Goal: Task Accomplishment & Management: Manage account settings

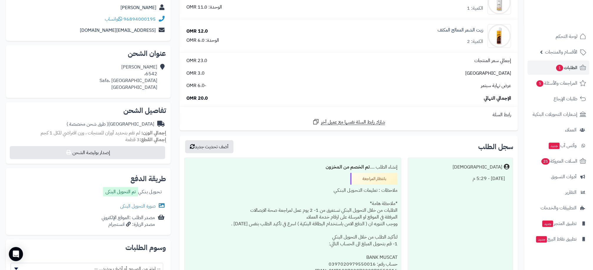
scroll to position [132, 0]
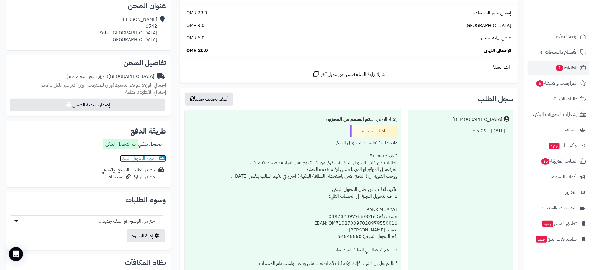
click at [131, 158] on link "صورة التحويل البنكى" at bounding box center [143, 158] width 46 height 7
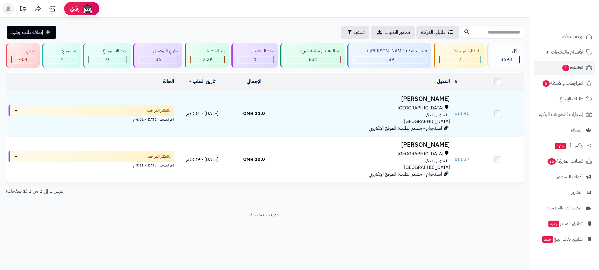
click at [410, 229] on footer "طور بحب ، متجرة" at bounding box center [265, 226] width 530 height 29
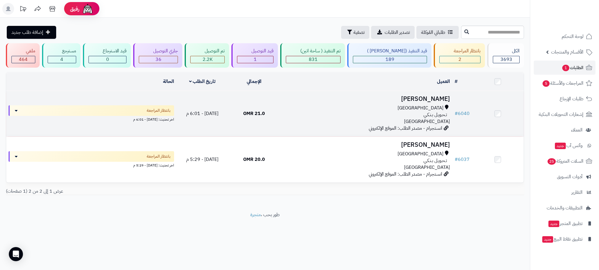
click at [337, 101] on h3 "Balqees Alsariri" at bounding box center [366, 99] width 168 height 7
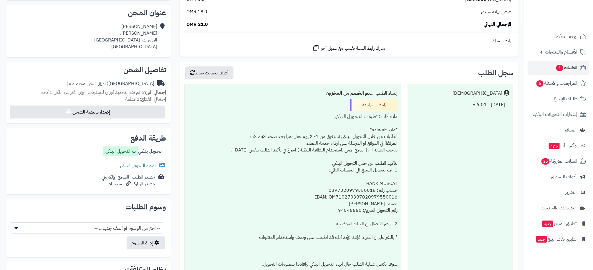
scroll to position [132, 0]
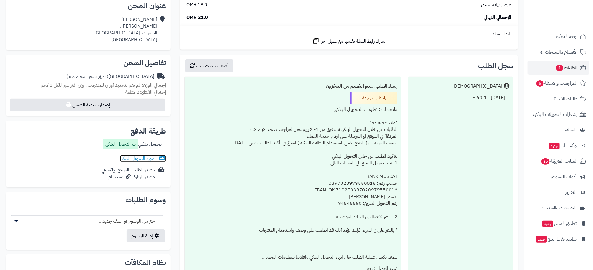
click at [142, 159] on link "صورة التحويل البنكى" at bounding box center [143, 158] width 46 height 7
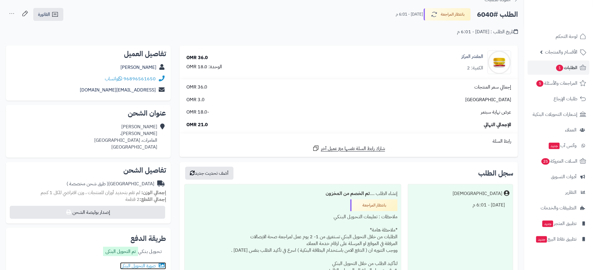
scroll to position [0, 0]
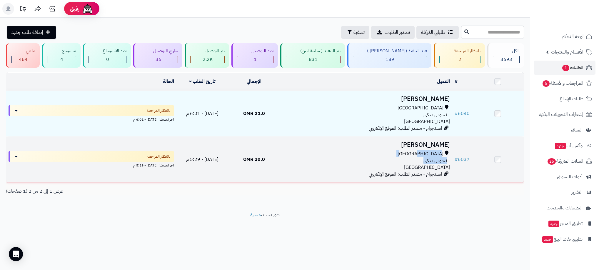
click at [318, 157] on div "مسقط تـحـويـل بـنـكـي عمان" at bounding box center [366, 161] width 168 height 20
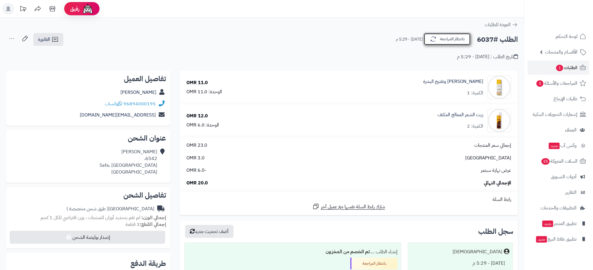
click at [437, 41] on button "بانتظار المراجعة" at bounding box center [446, 39] width 47 height 12
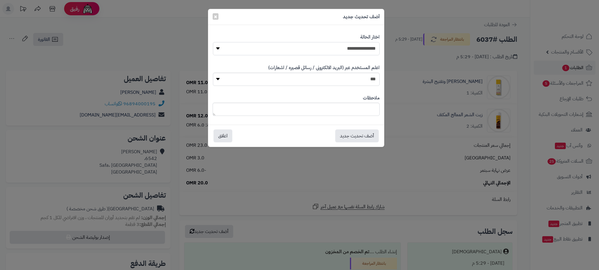
click at [350, 51] on select "**********" at bounding box center [296, 48] width 167 height 13
select select "**"
click at [213, 42] on select "**********" at bounding box center [296, 48] width 167 height 13
click at [353, 134] on button "أضف تحديث جديد" at bounding box center [357, 135] width 44 height 13
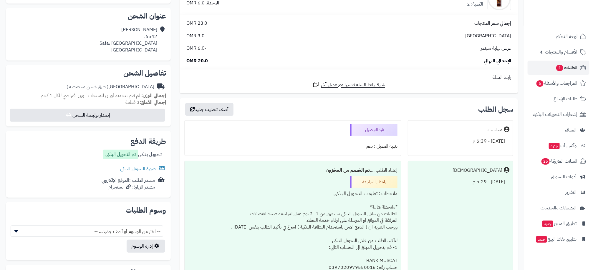
scroll to position [177, 0]
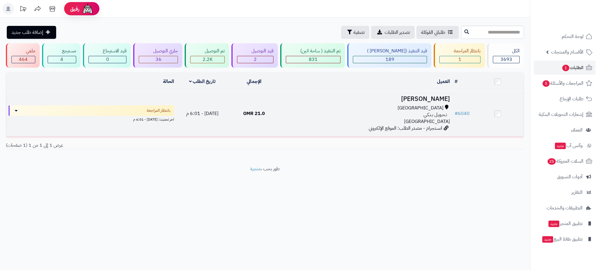
click at [319, 109] on div "[GEOGRAPHIC_DATA]" at bounding box center [366, 108] width 168 height 7
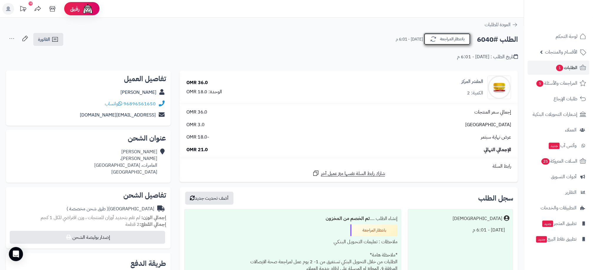
click at [452, 37] on button "بانتظار المراجعة" at bounding box center [446, 39] width 47 height 12
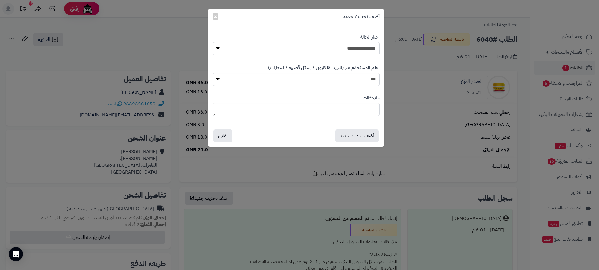
click at [369, 51] on select "**********" at bounding box center [296, 48] width 167 height 13
select select "**"
click at [213, 42] on select "**********" at bounding box center [296, 48] width 167 height 13
click at [358, 134] on button "أضف تحديث جديد" at bounding box center [357, 135] width 44 height 13
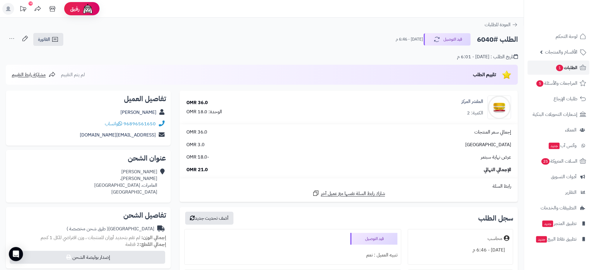
click at [565, 64] on span "الطلبات 1" at bounding box center [566, 68] width 22 height 8
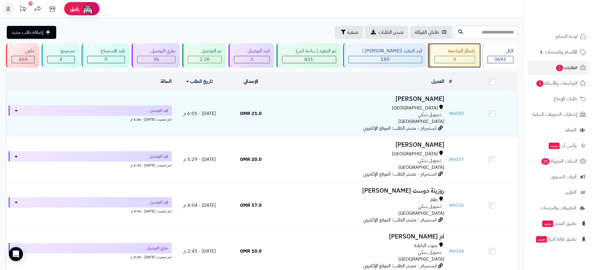
click at [455, 56] on div "0" at bounding box center [454, 59] width 41 height 7
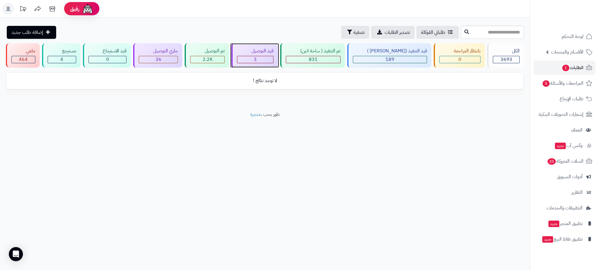
click at [254, 56] on div "3" at bounding box center [255, 59] width 36 height 7
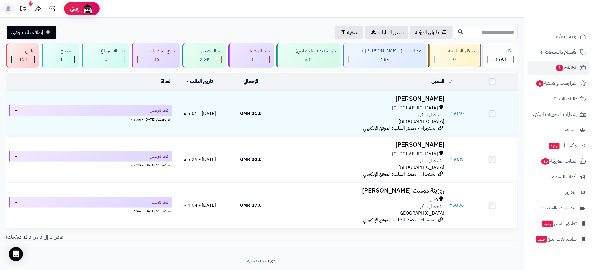
click at [458, 60] on div "0" at bounding box center [455, 59] width 40 height 7
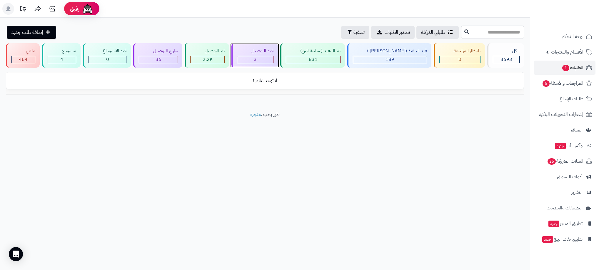
click at [273, 59] on div "3" at bounding box center [255, 59] width 36 height 7
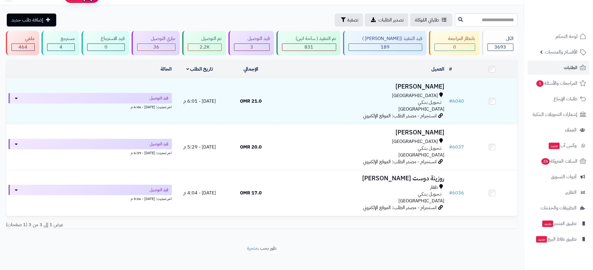
scroll to position [17, 0]
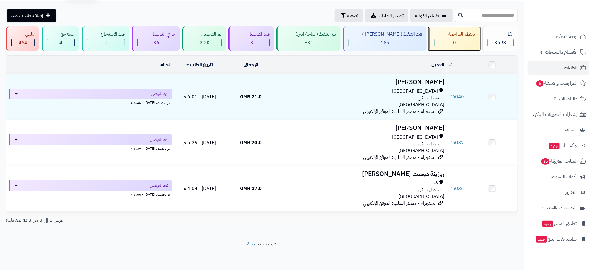
click at [458, 38] on div "بانتظار المراجعة 0" at bounding box center [454, 38] width 51 height 24
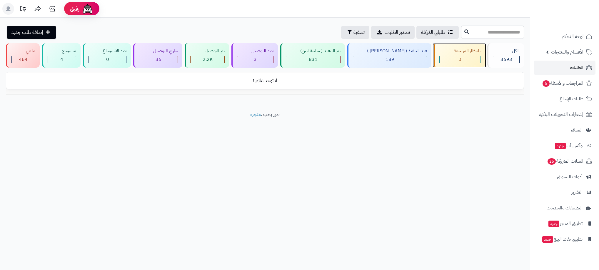
click at [448, 57] on div "0" at bounding box center [460, 59] width 41 height 7
click at [451, 58] on div "0" at bounding box center [460, 59] width 41 height 7
click at [259, 63] on div "3" at bounding box center [255, 59] width 36 height 7
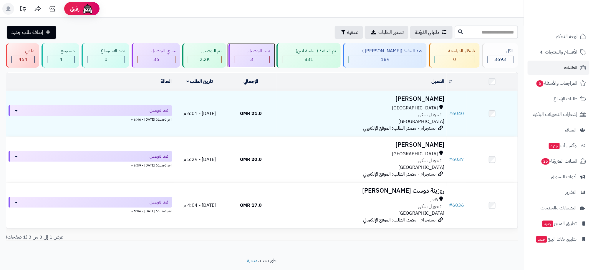
click at [269, 60] on div "3" at bounding box center [251, 59] width 35 height 7
click at [444, 61] on div "0" at bounding box center [455, 59] width 40 height 7
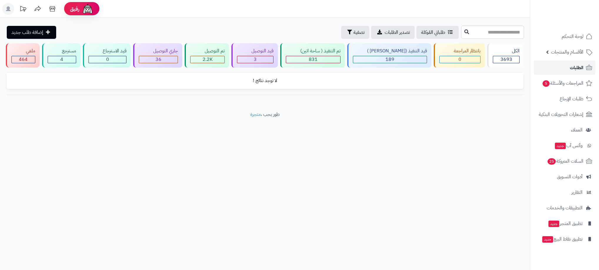
click at [569, 70] on link "الطلبات" at bounding box center [565, 68] width 62 height 14
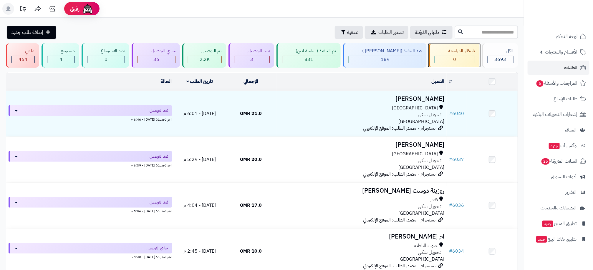
click at [446, 61] on div "0" at bounding box center [455, 59] width 40 height 7
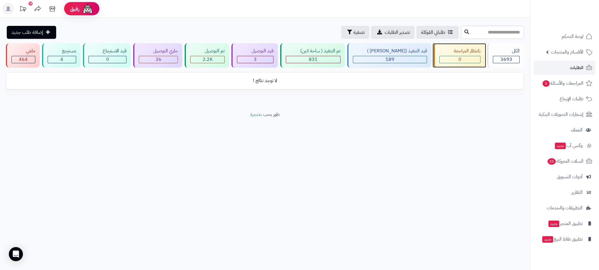
click at [455, 56] on div "0" at bounding box center [460, 59] width 41 height 7
click at [365, 148] on div "**********" at bounding box center [299, 135] width 599 height 270
click at [265, 54] on div "قيد التوصيل" at bounding box center [255, 51] width 36 height 7
